Goal: Find contact information: Find contact information

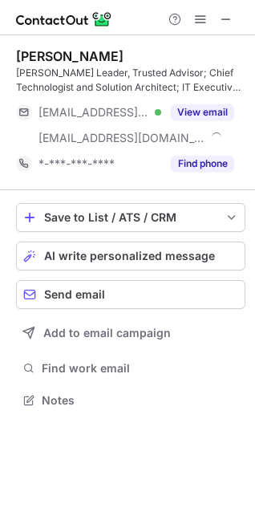
scroll to position [389, 255]
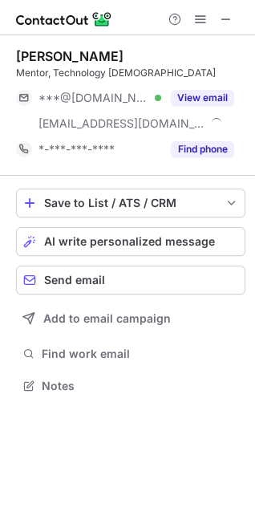
scroll to position [375, 255]
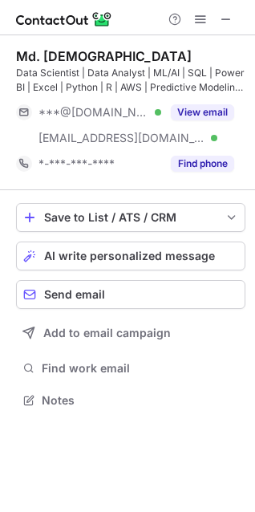
scroll to position [389, 255]
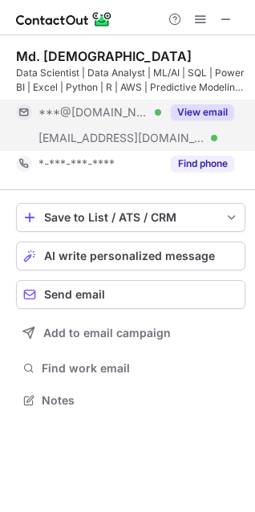
click at [213, 114] on button "View email" at bounding box center [202, 112] width 63 height 16
